Goal: Task Accomplishment & Management: Complete application form

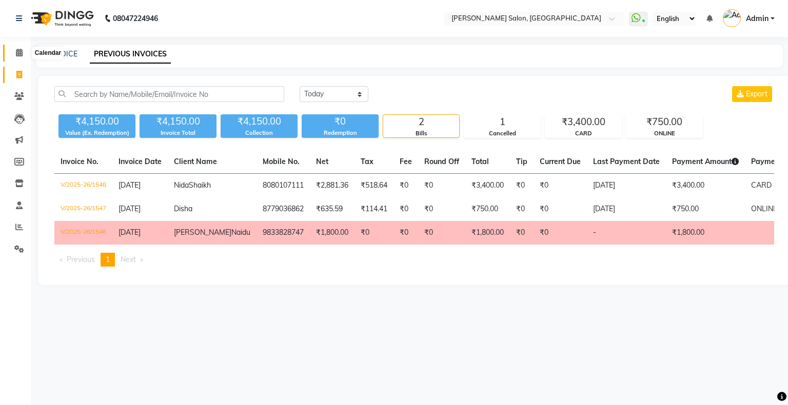
click at [20, 56] on icon at bounding box center [19, 53] width 7 height 8
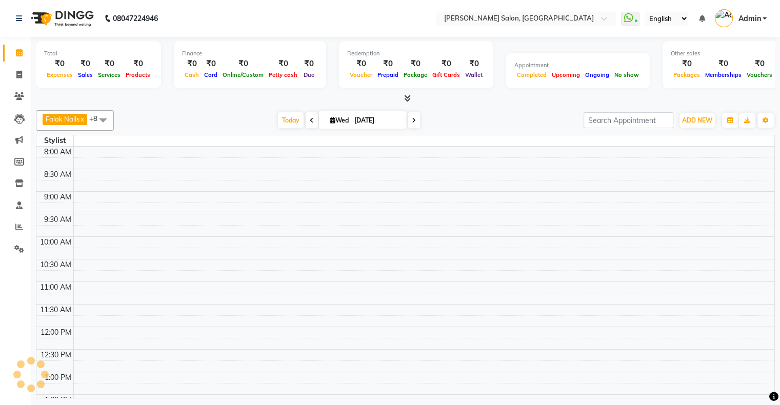
scroll to position [334, 0]
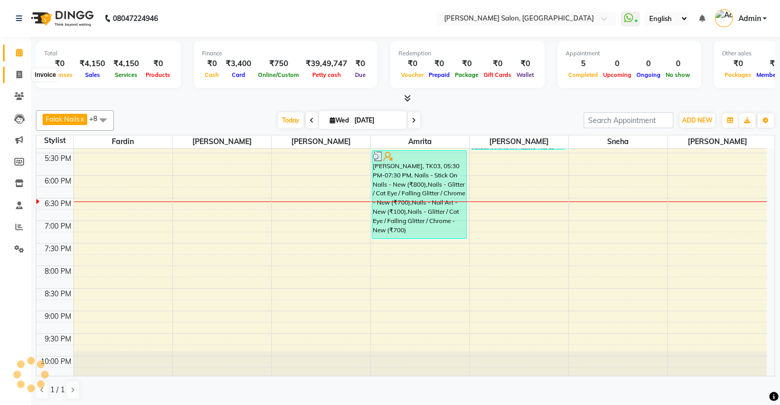
click at [21, 71] on icon at bounding box center [19, 75] width 6 height 8
select select "service"
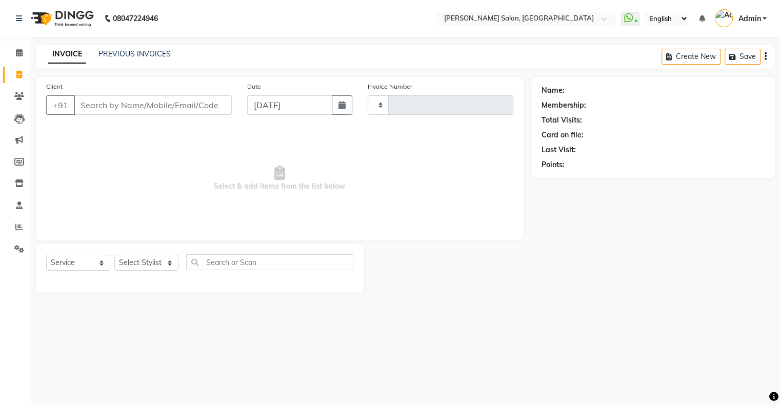
type input "1549"
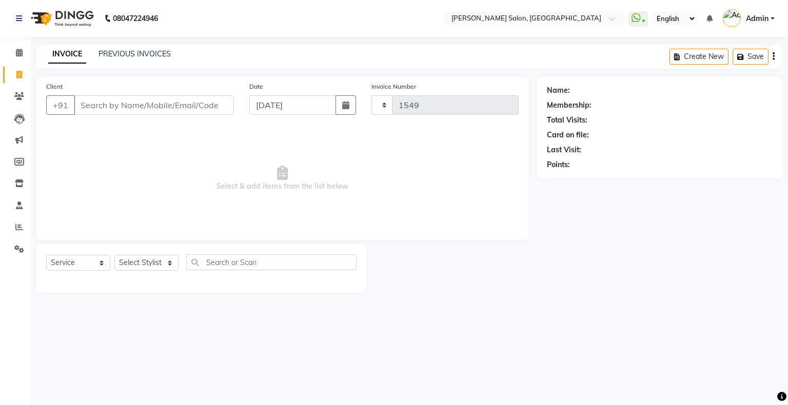
select select "4073"
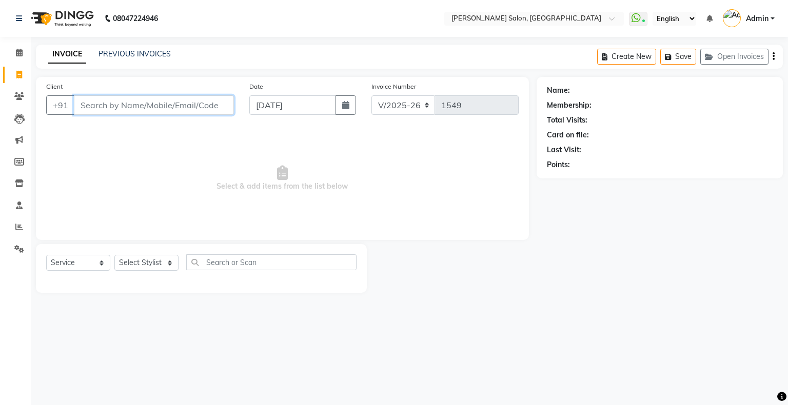
click at [157, 108] on input "Client" at bounding box center [154, 104] width 160 height 19
click at [146, 51] on link "PREVIOUS INVOICES" at bounding box center [135, 53] width 72 height 9
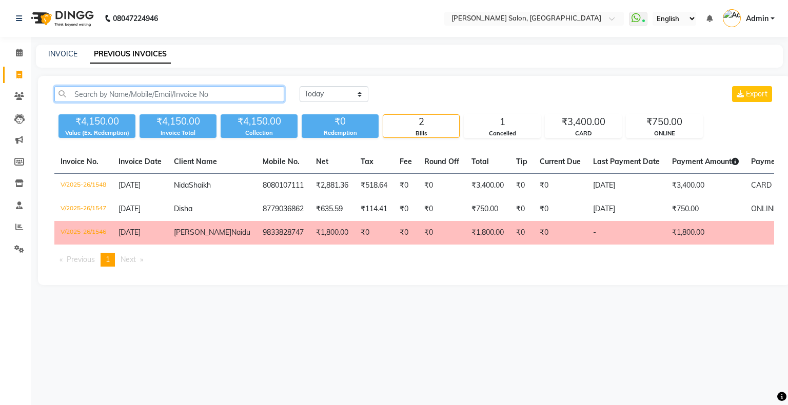
click at [126, 89] on input "text" at bounding box center [169, 94] width 230 height 16
click at [12, 44] on li "Calendar" at bounding box center [15, 53] width 31 height 22
click at [12, 52] on span at bounding box center [19, 53] width 18 height 12
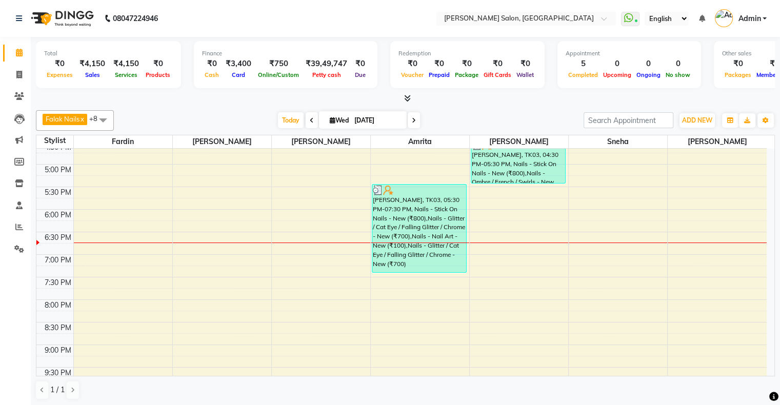
scroll to position [354, 0]
